Goal: Find specific page/section: Find specific page/section

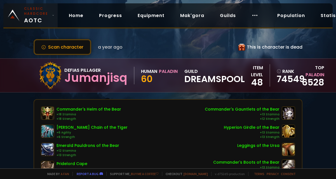
click at [36, 18] on span "Classic Hardcore AOTC" at bounding box center [37, 15] width 26 height 18
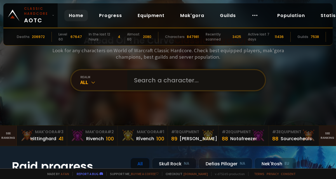
click at [156, 75] on input "text" at bounding box center [194, 80] width 127 height 20
type input "sancaxi"
click at [140, 81] on input "text" at bounding box center [194, 80] width 127 height 20
type input "sanca"
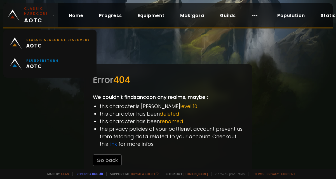
drag, startPoint x: 16, startPoint y: 13, endPoint x: 35, endPoint y: 16, distance: 19.4
click at [17, 13] on img at bounding box center [14, 16] width 12 height 12
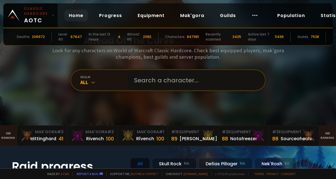
click at [181, 84] on input "text" at bounding box center [194, 80] width 127 height 20
type input "sencaxi"
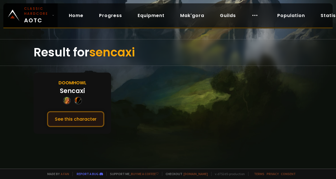
click at [86, 119] on button "See this character" at bounding box center [75, 119] width 57 height 16
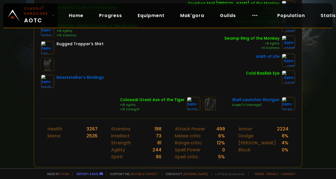
scroll to position [196, 0]
